Goal: Check status: Check status

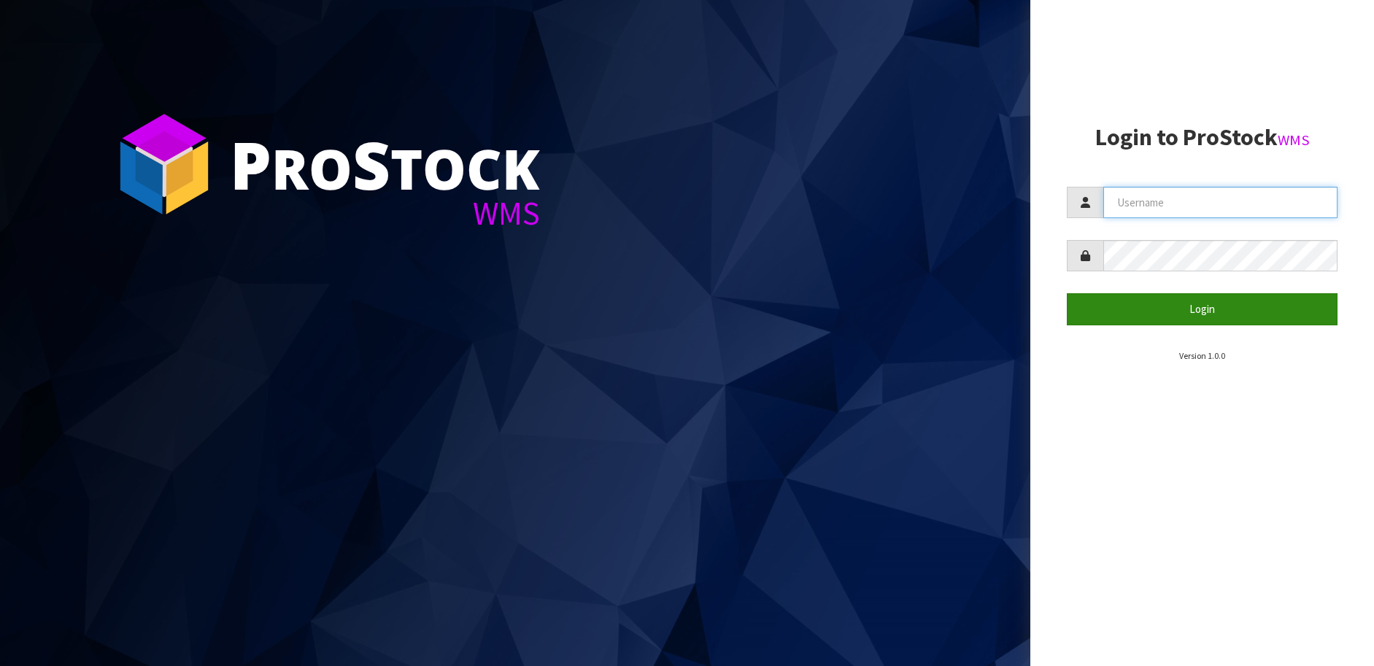
type input "[PERSON_NAME][EMAIL_ADDRESS][DOMAIN_NAME]"
click at [1243, 324] on button "Login" at bounding box center [1202, 308] width 271 height 31
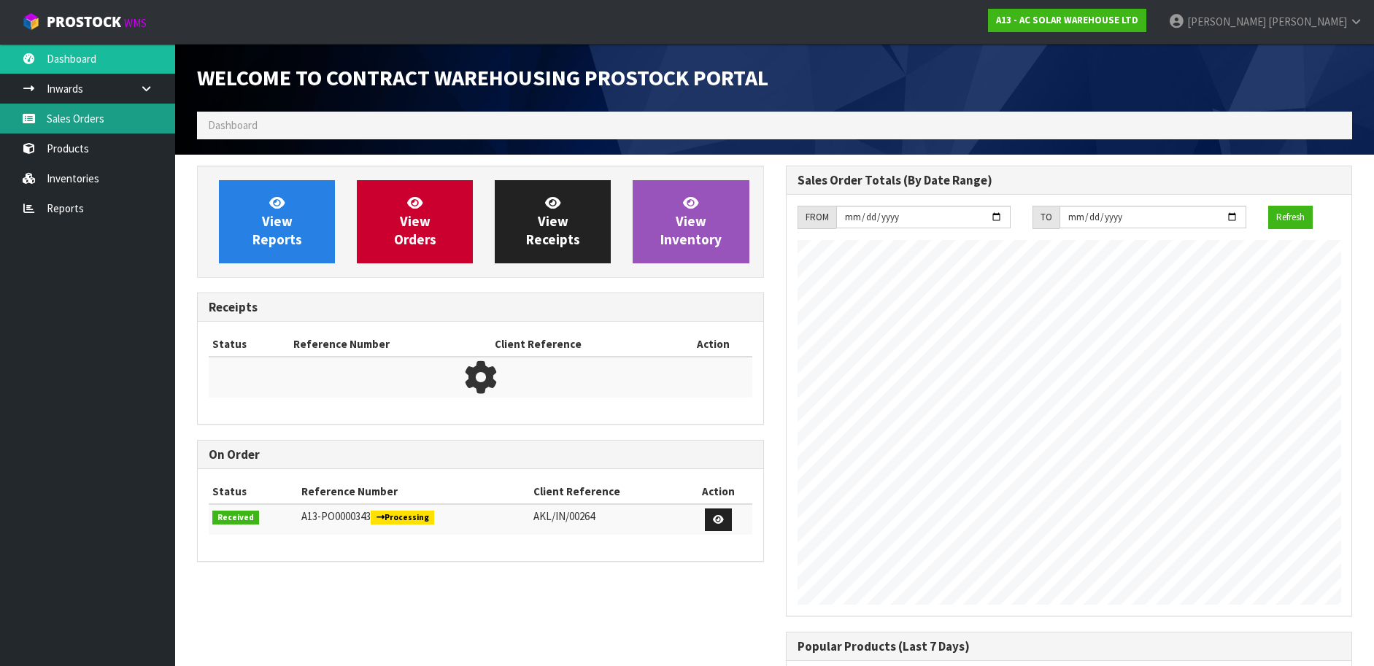
scroll to position [856, 588]
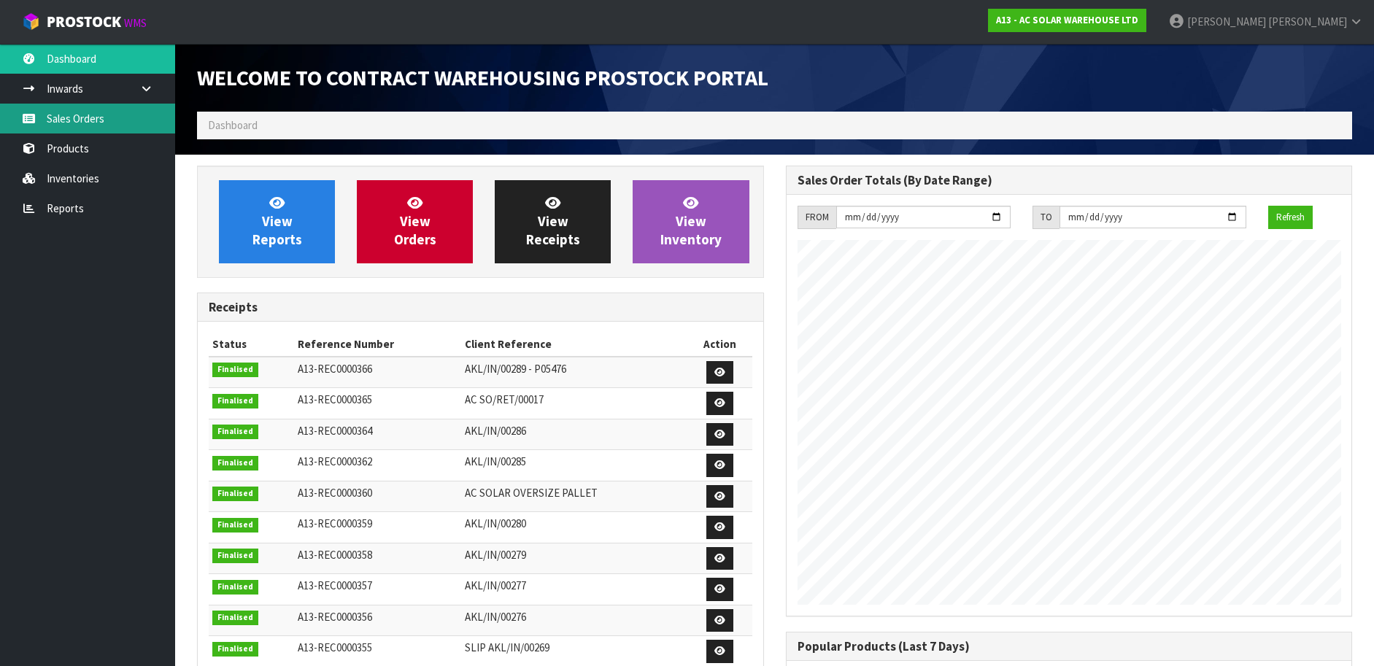
click at [112, 104] on link "Sales Orders" at bounding box center [87, 119] width 175 height 30
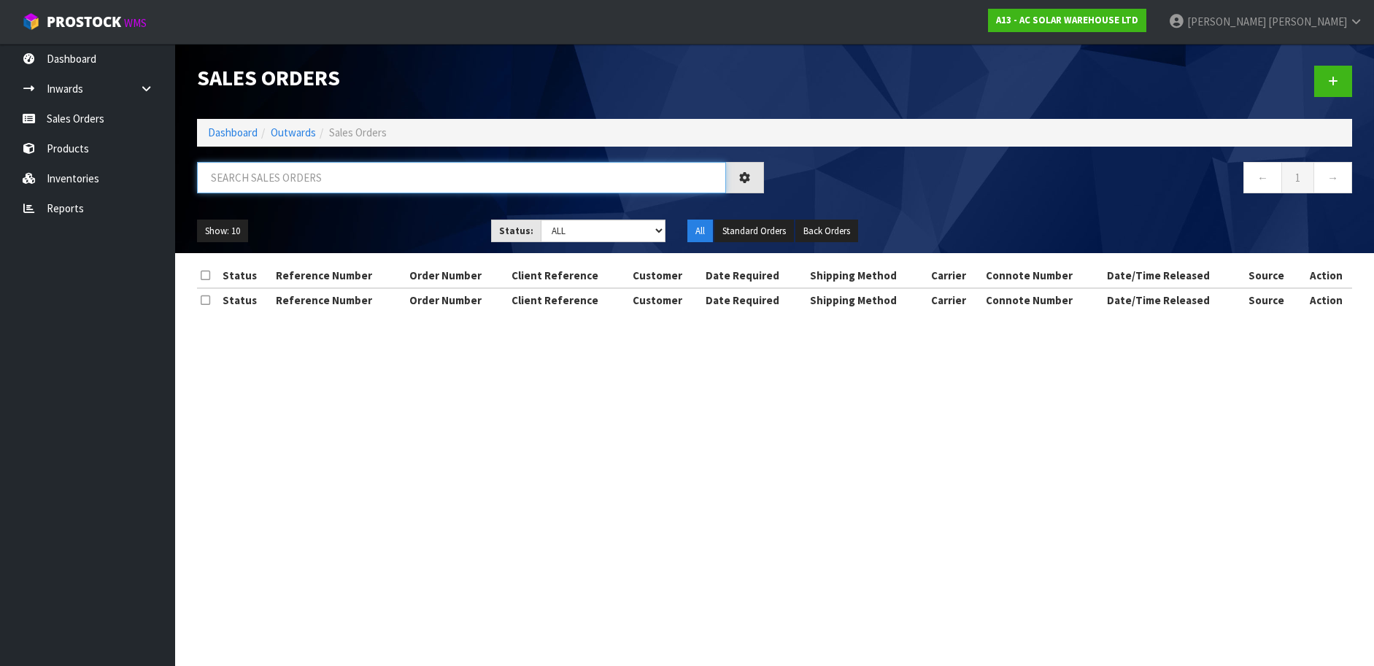
click at [264, 174] on input "text" at bounding box center [461, 177] width 529 height 31
paste input "S27844"
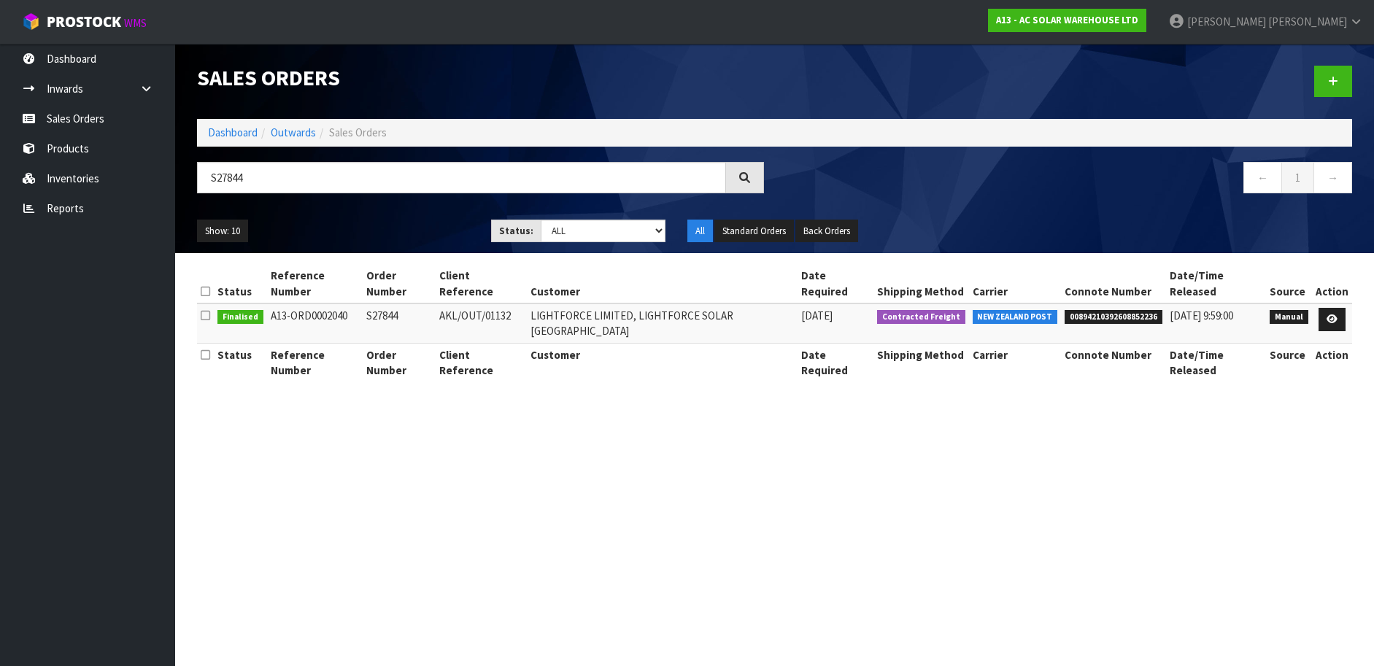
click at [1081, 310] on span "00894210392608852236" at bounding box center [1114, 317] width 98 height 15
click at [1099, 310] on span "00894210392608852236" at bounding box center [1114, 317] width 98 height 15
copy span "00894210392608852236"
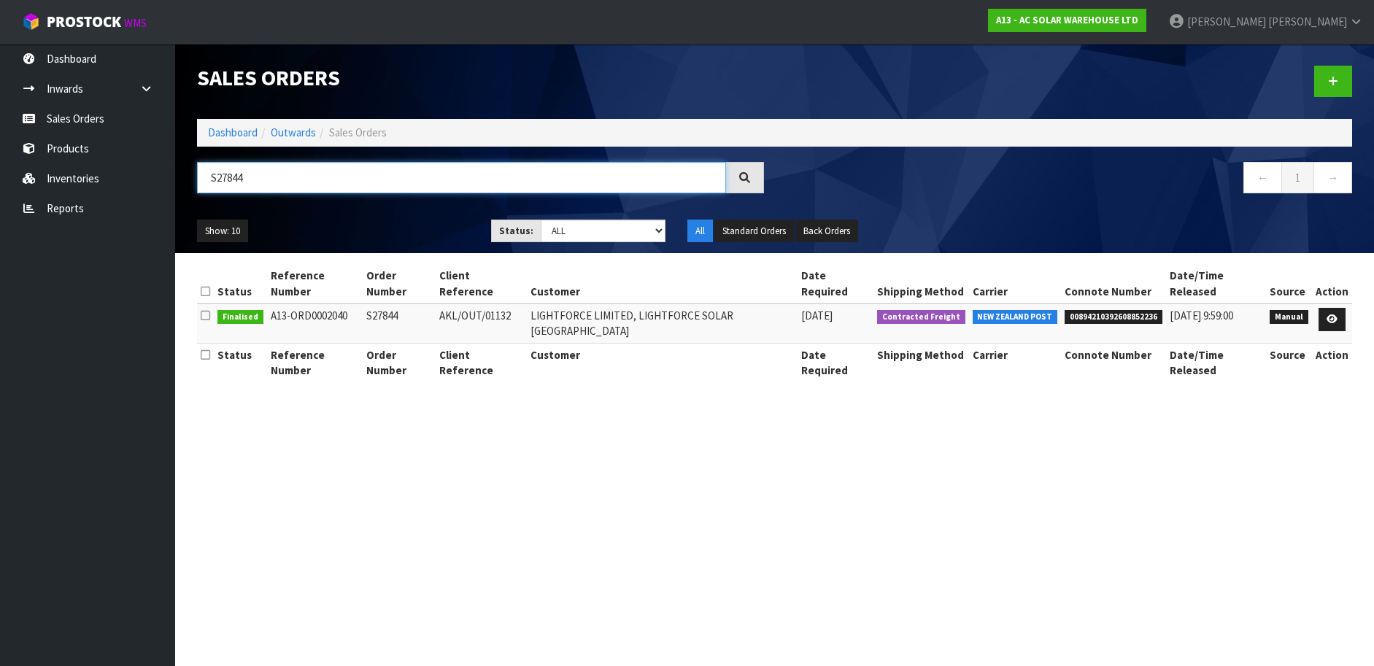
click at [555, 171] on input "S27844" at bounding box center [461, 177] width 529 height 31
paste input "68"
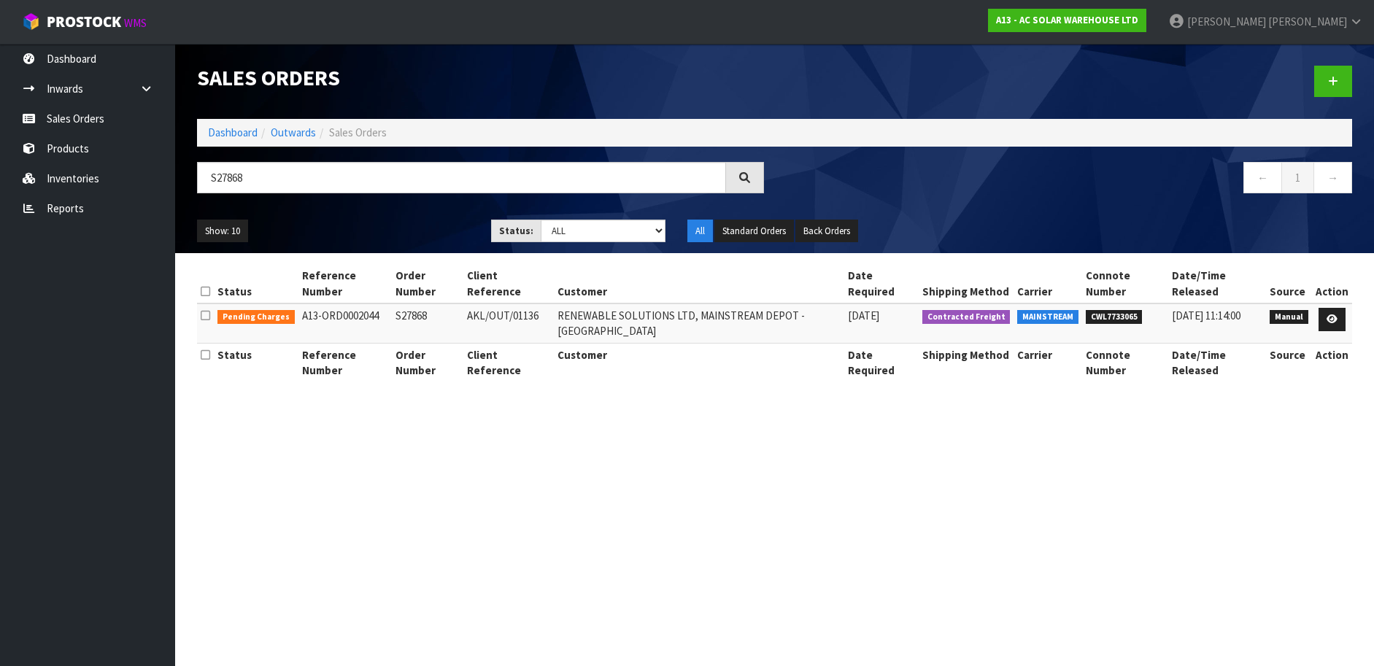
click at [1102, 315] on span "CWL7733065" at bounding box center [1114, 317] width 57 height 15
copy span "CWL7733065"
click at [459, 193] on div "S27868" at bounding box center [480, 183] width 589 height 42
click at [455, 187] on input "S27868" at bounding box center [461, 177] width 529 height 31
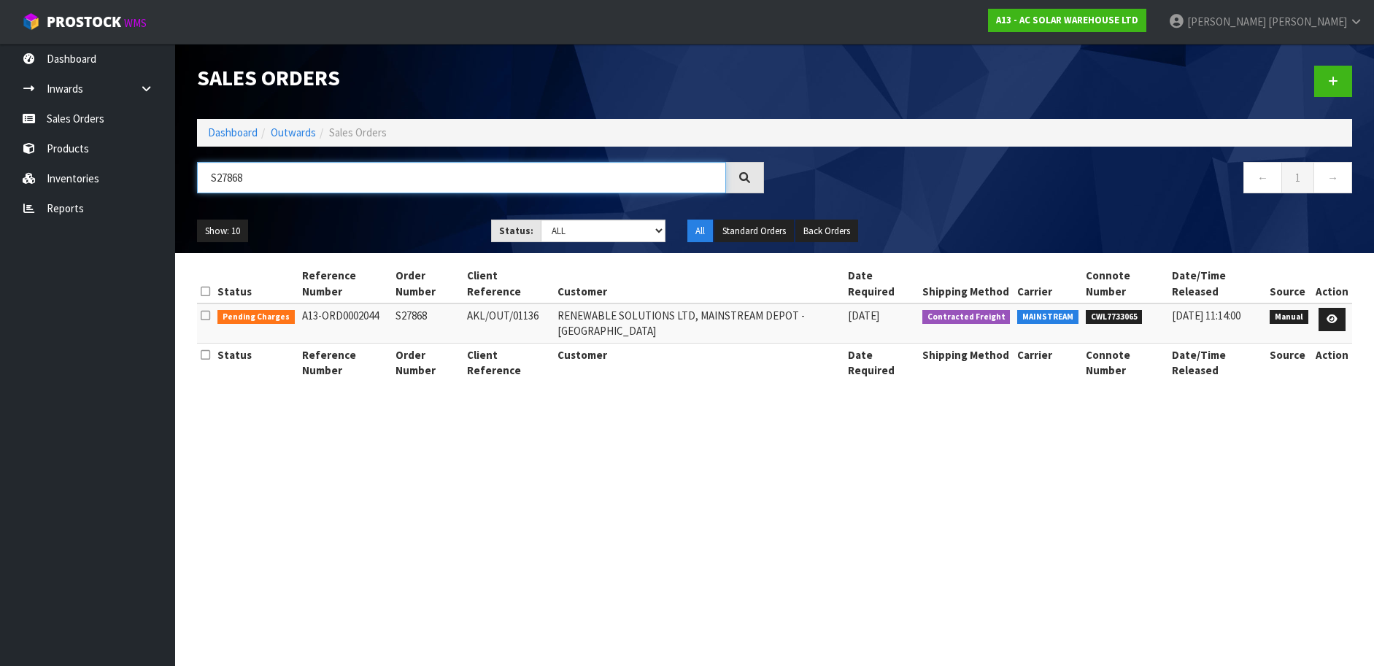
paste input "4"
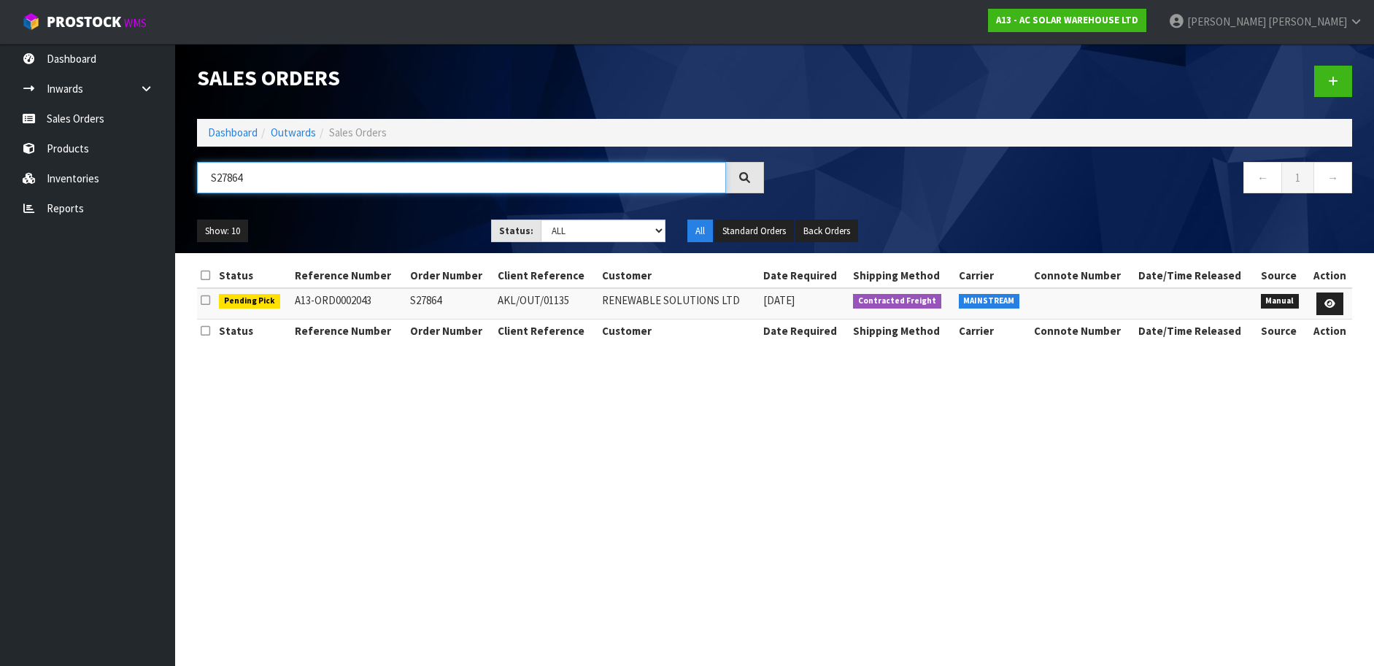
paste input "5"
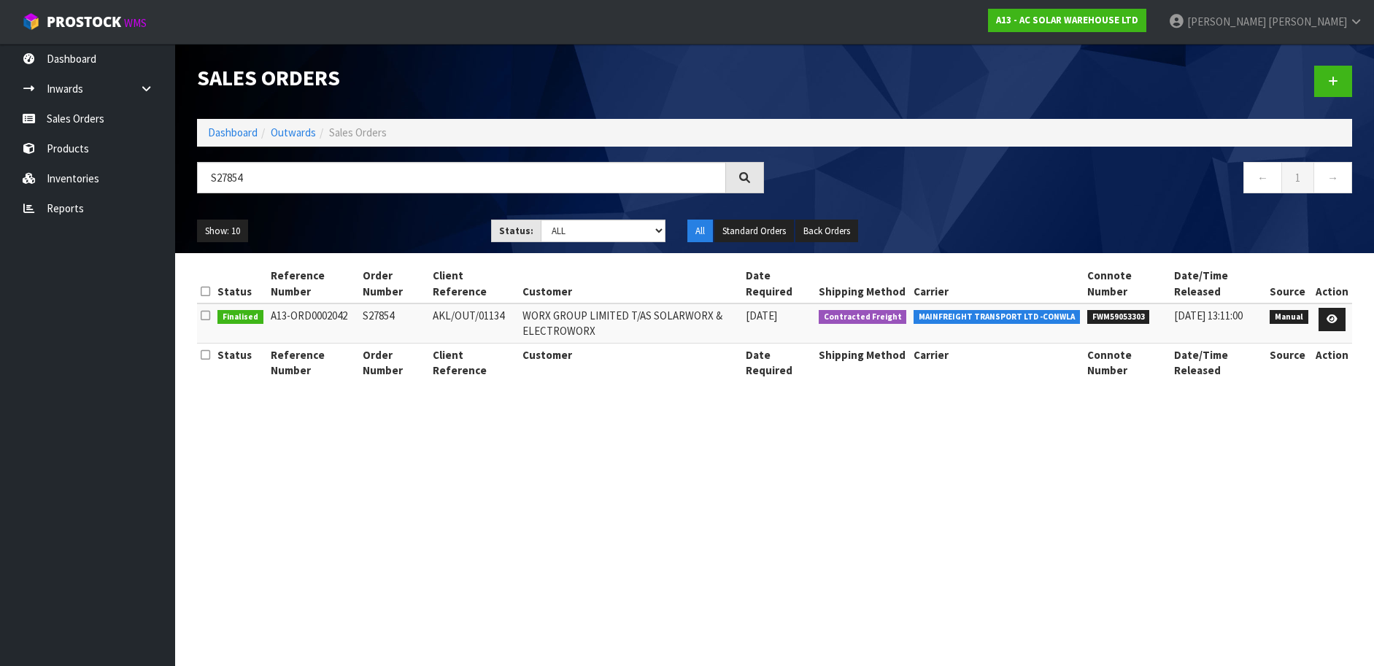
click at [1116, 317] on span "FWM59053303" at bounding box center [1118, 317] width 63 height 15
copy span "FWM59053303"
click at [330, 176] on input "S27854" at bounding box center [461, 177] width 529 height 31
click at [374, 178] on input "S27854" at bounding box center [461, 177] width 529 height 31
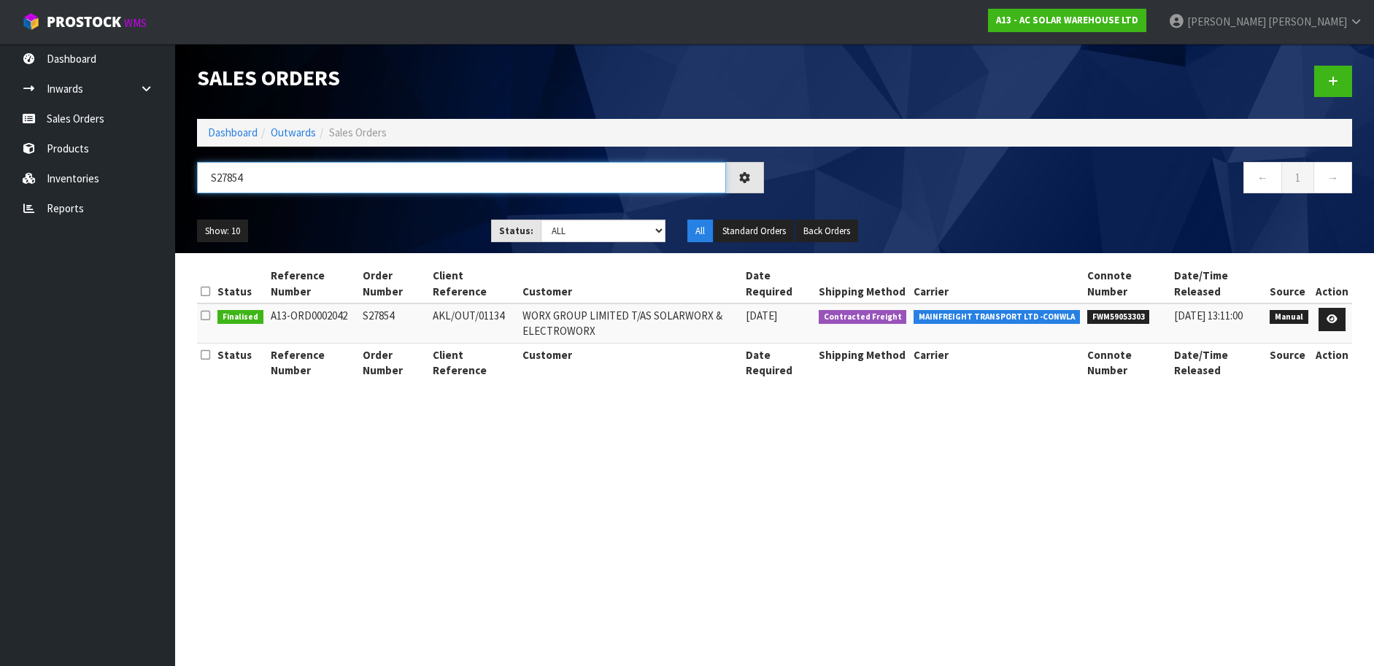
paste input "3"
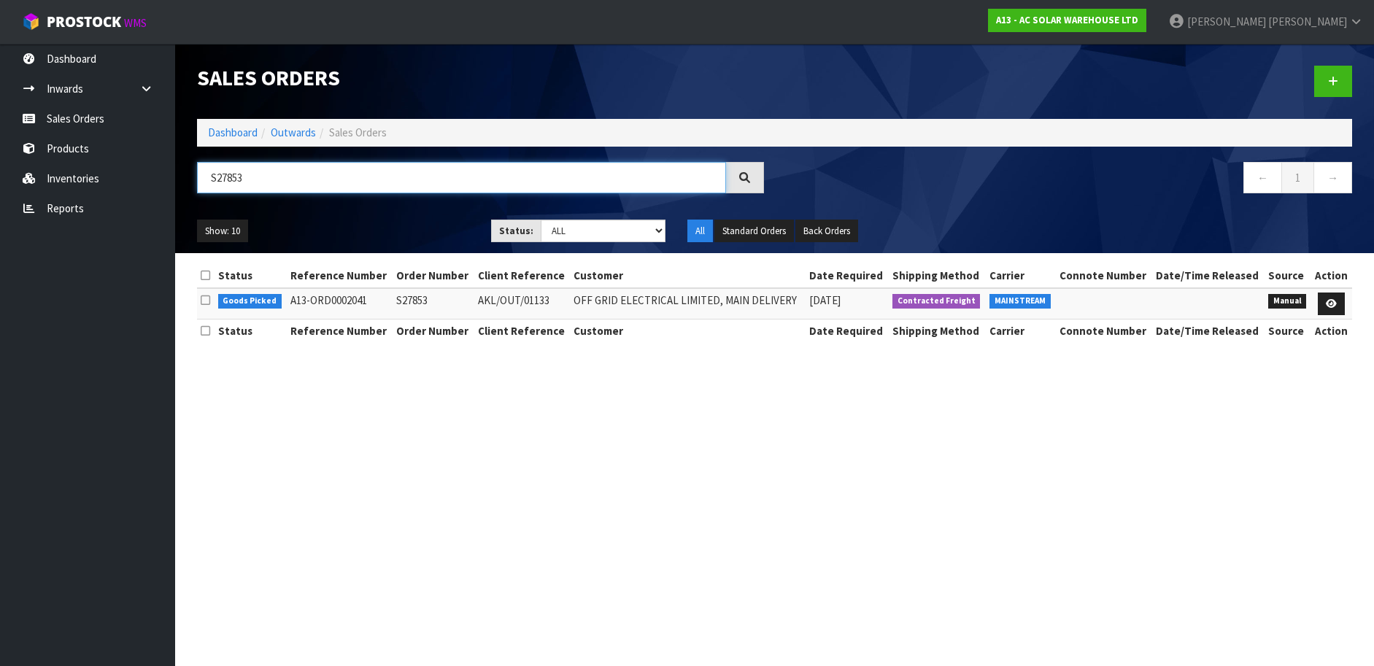
type input "S27853"
